Goal: Information Seeking & Learning: Learn about a topic

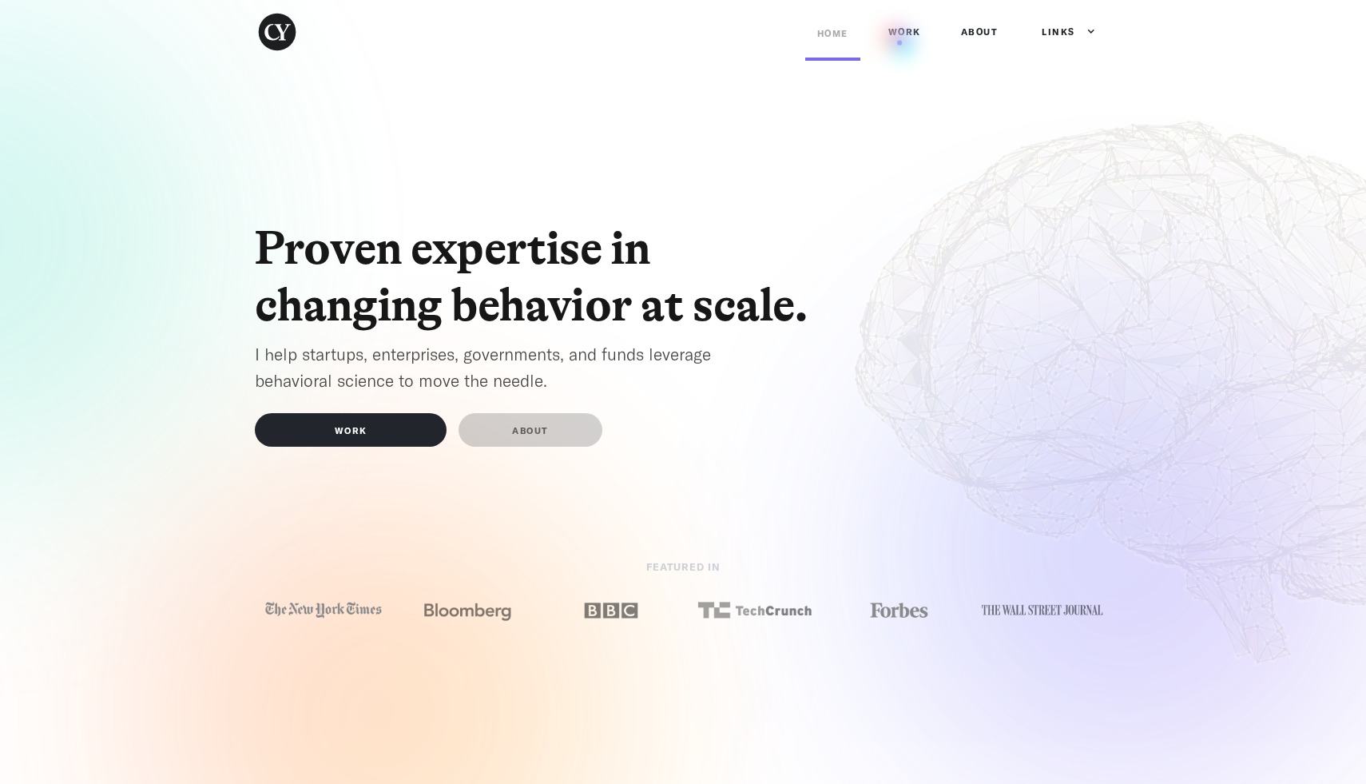
click at [900, 42] on link "Work" at bounding box center [905, 32] width 57 height 48
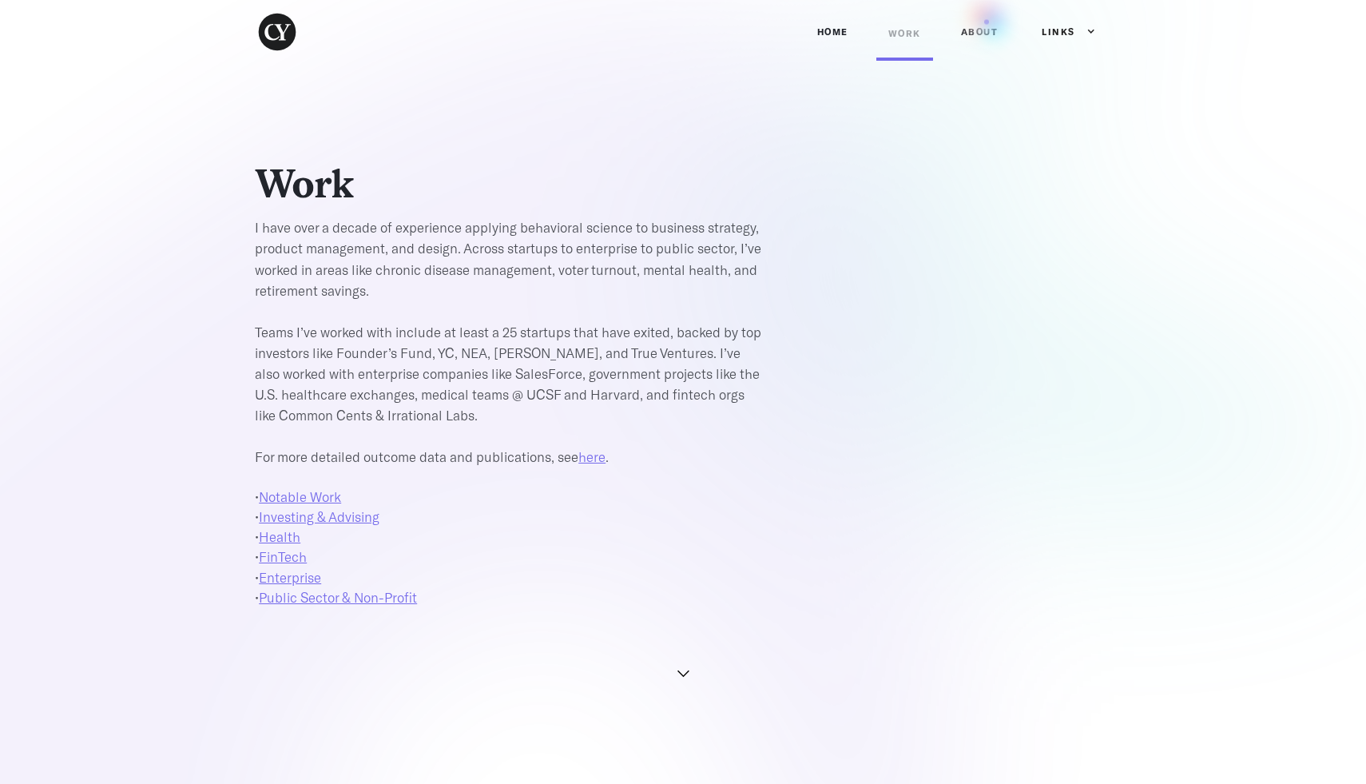
click at [987, 22] on link "ABOUT" at bounding box center [980, 32] width 62 height 48
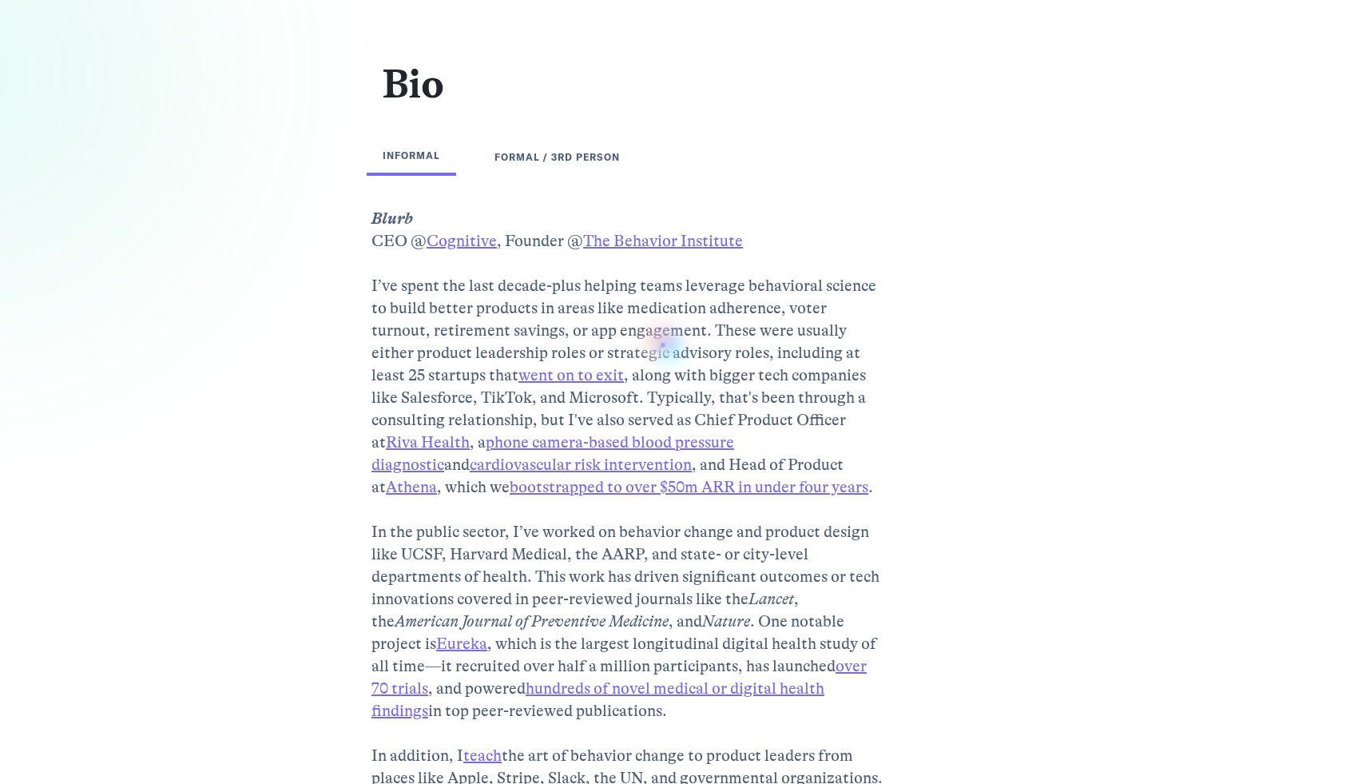
scroll to position [193, 0]
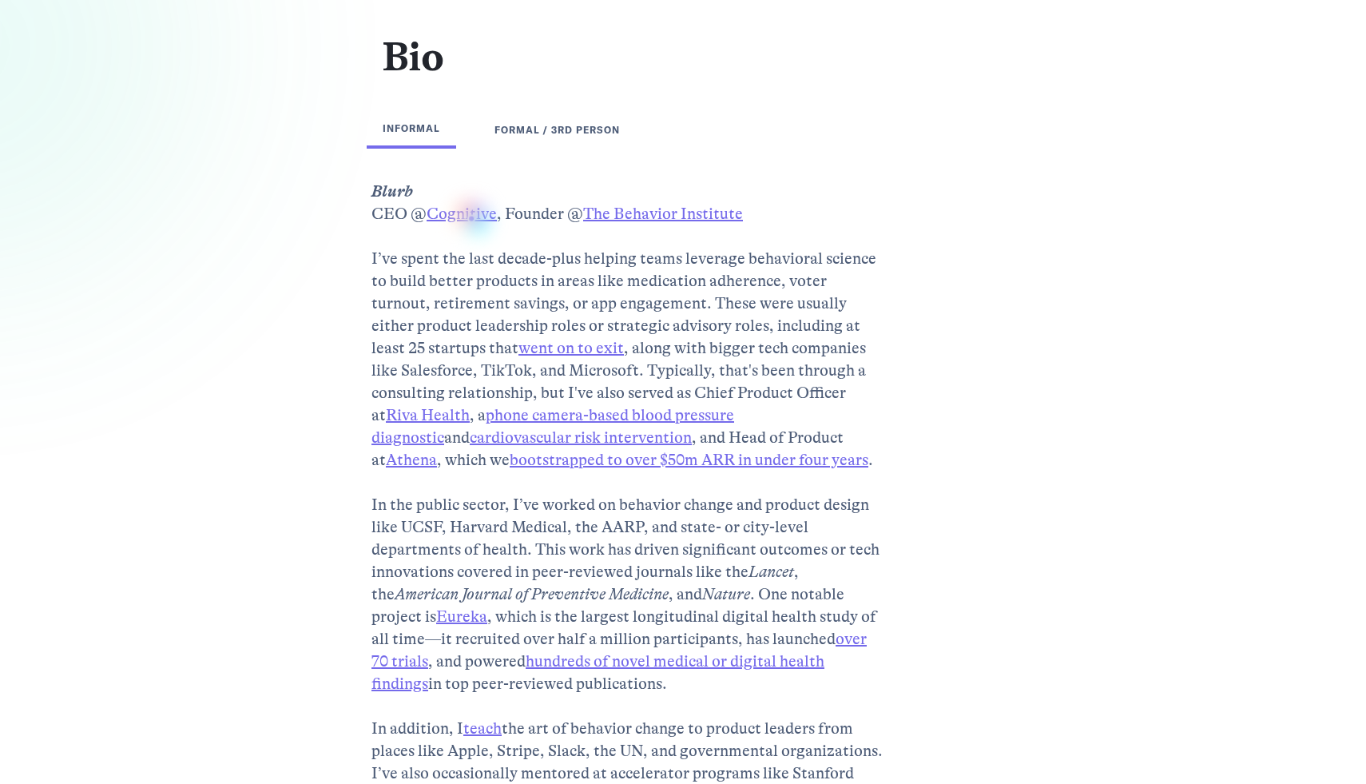
click at [471, 218] on link "Cognitive" at bounding box center [462, 214] width 70 height 18
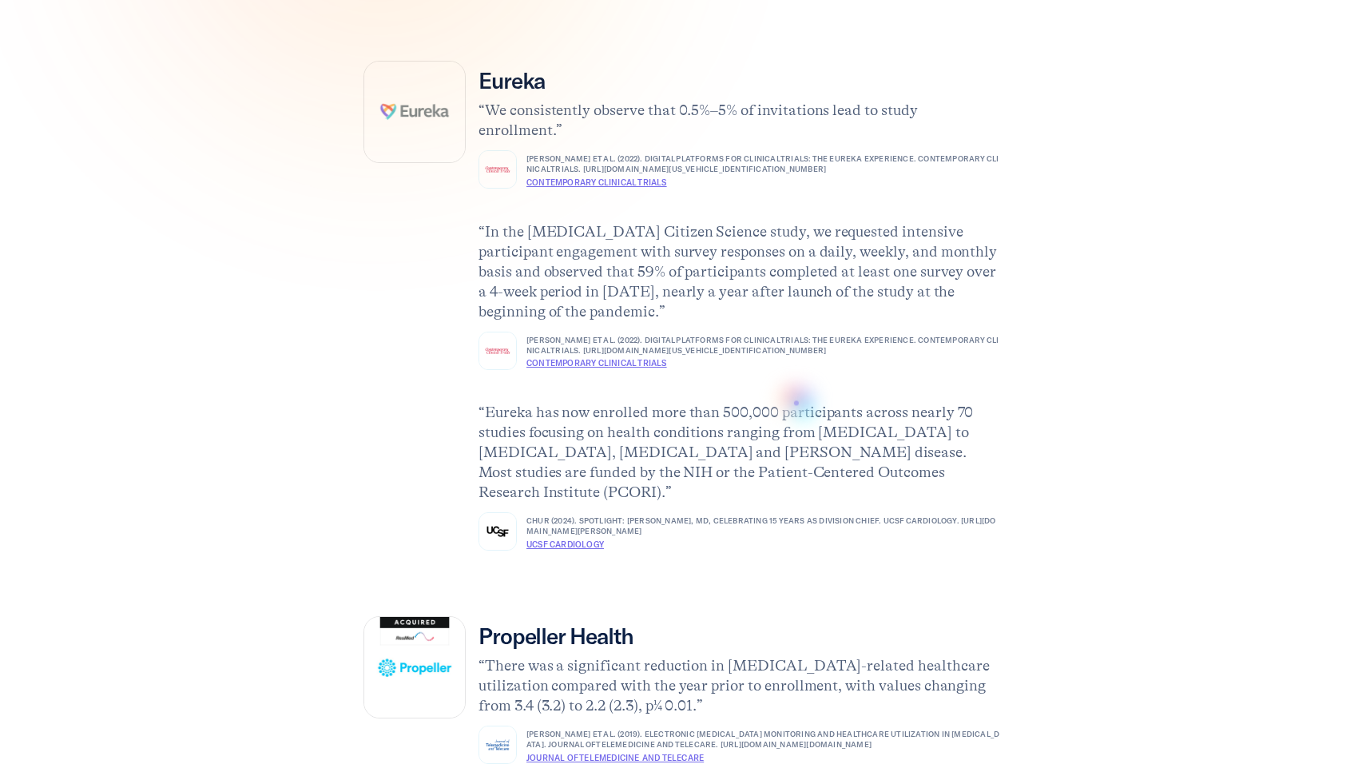
scroll to position [2368, 0]
